Goal: Transaction & Acquisition: Purchase product/service

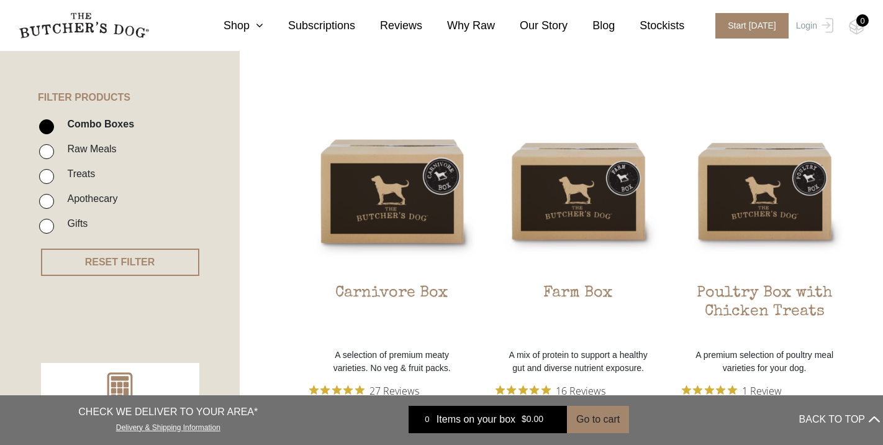
scroll to position [268, 0]
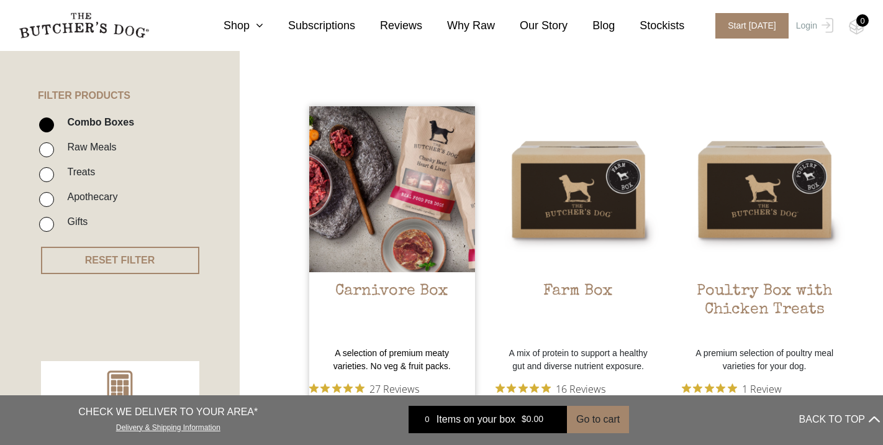
click at [425, 215] on img at bounding box center [392, 189] width 166 height 166
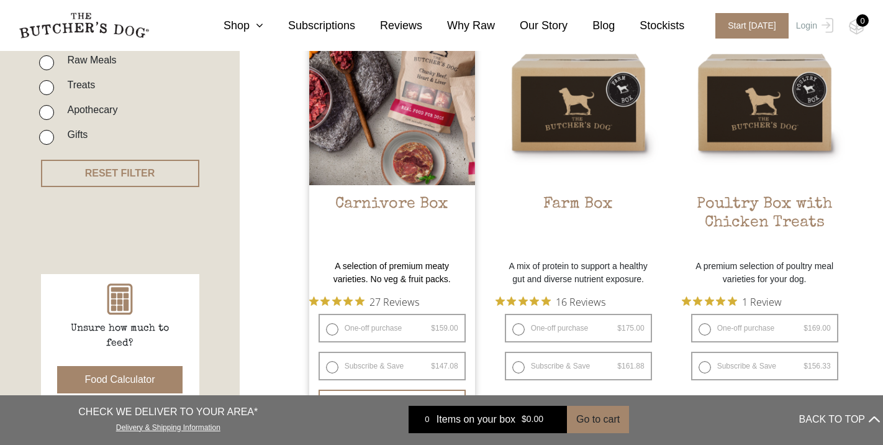
scroll to position [428, 0]
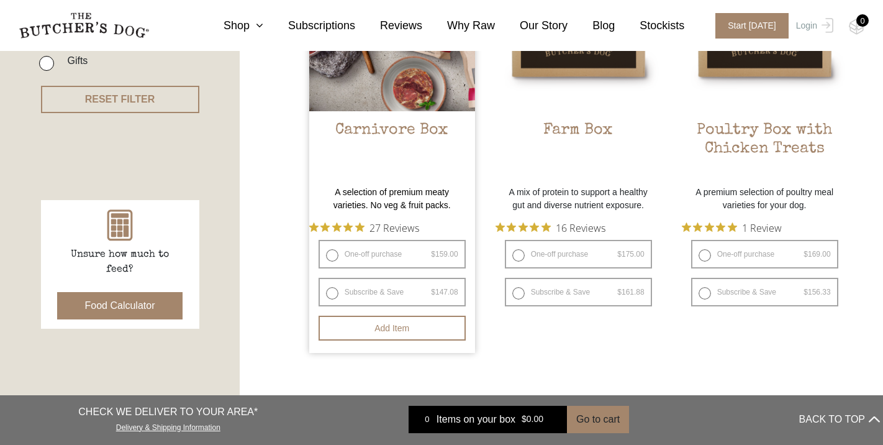
click at [333, 253] on label "One-off purchase $ 159.00 — or subscribe and save 7.5%" at bounding box center [391, 254] width 147 height 29
radio input "true"
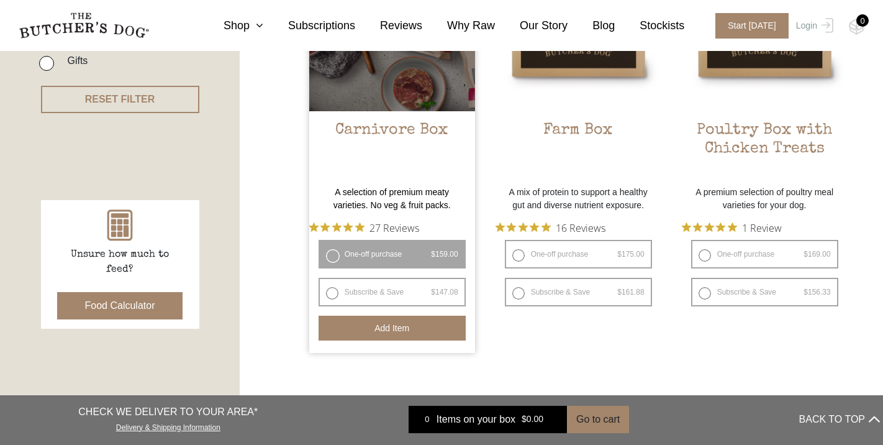
click at [381, 320] on button "Add item" at bounding box center [391, 327] width 147 height 25
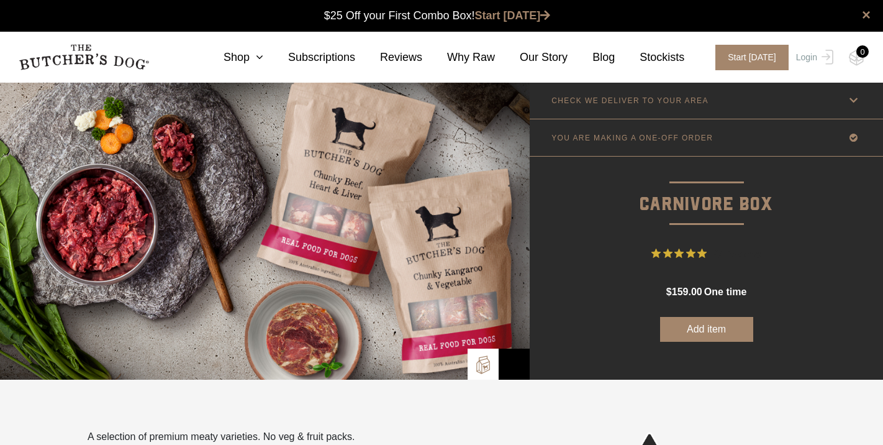
scroll to position [1, 0]
click at [695, 333] on button "Add item" at bounding box center [706, 328] width 93 height 25
click at [854, 60] on img at bounding box center [857, 58] width 16 height 16
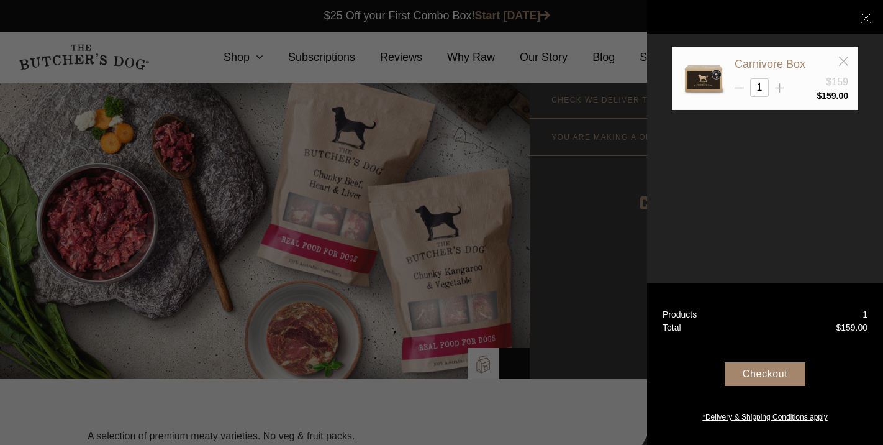
click at [770, 377] on div "Checkout" at bounding box center [764, 374] width 81 height 24
